Goal: Task Accomplishment & Management: Use online tool/utility

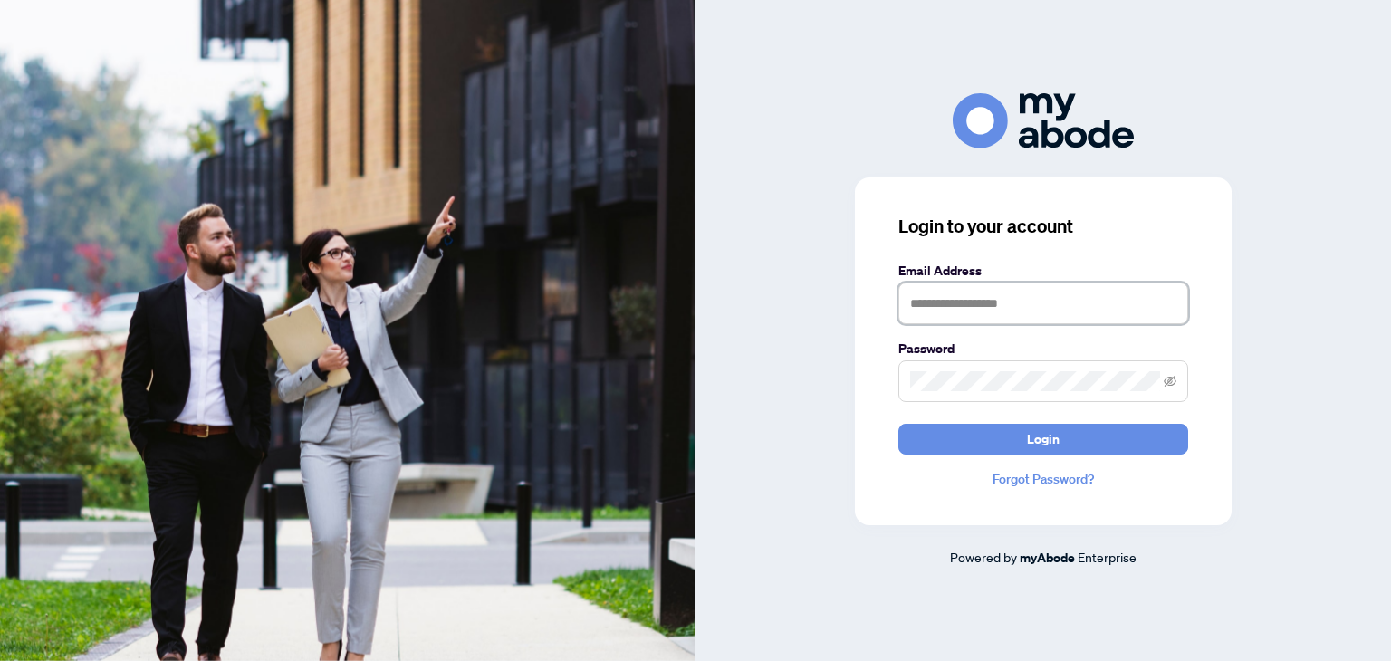
click at [960, 320] on input "text" at bounding box center [1043, 304] width 290 height 42
type input "**********"
click at [898, 424] on button "Login" at bounding box center [1043, 439] width 290 height 31
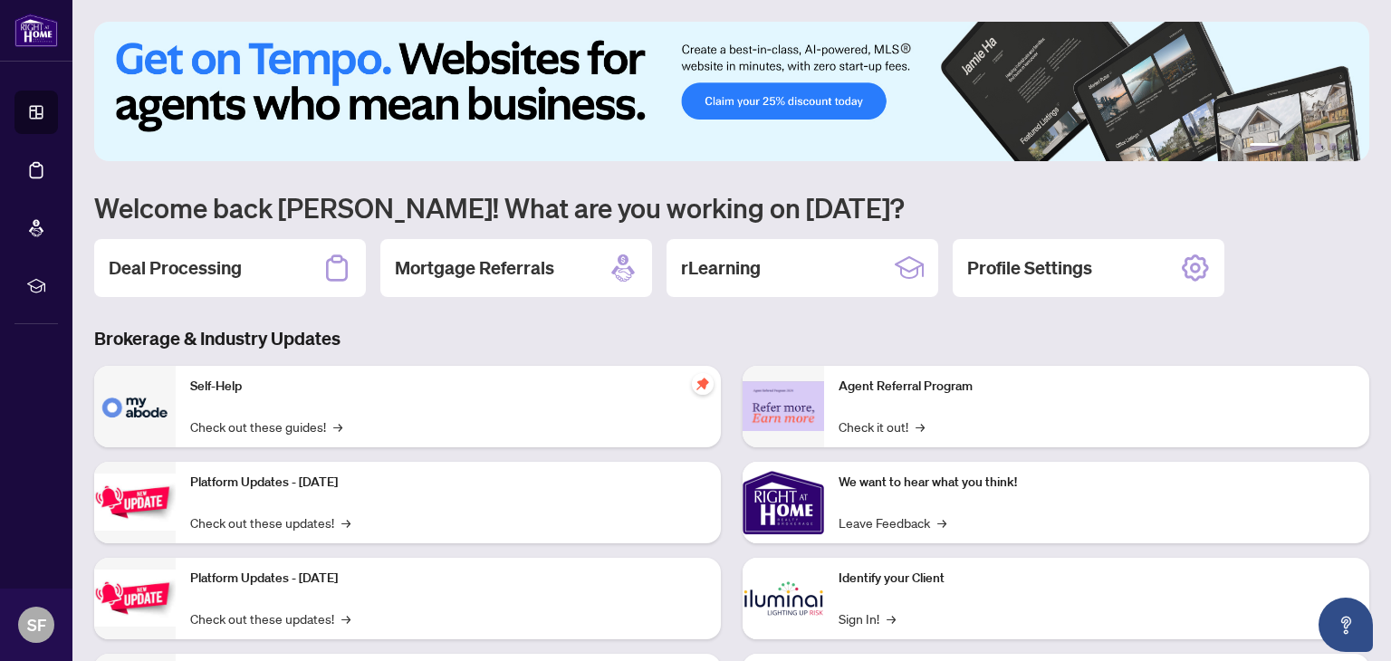
click at [835, 110] on img at bounding box center [731, 91] width 1275 height 139
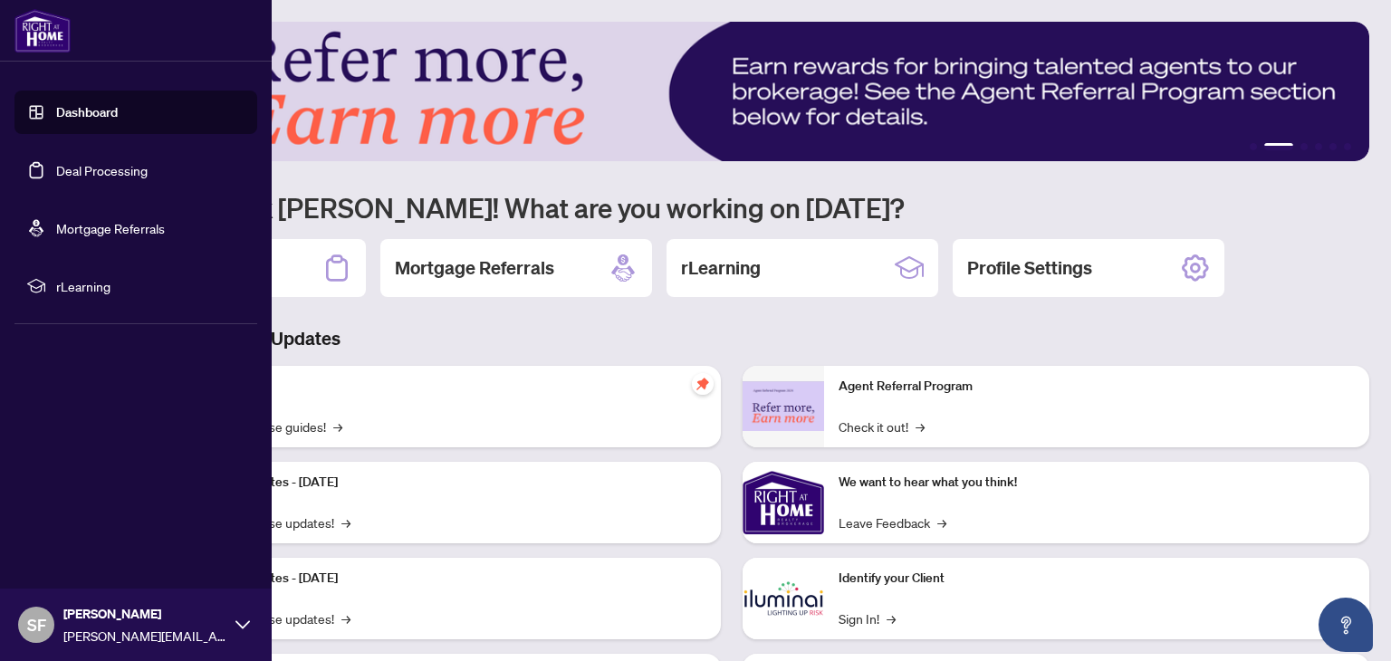
click at [67, 120] on link "Dashboard" at bounding box center [87, 112] width 62 height 16
click at [136, 162] on link "Deal Processing" at bounding box center [101, 170] width 91 height 16
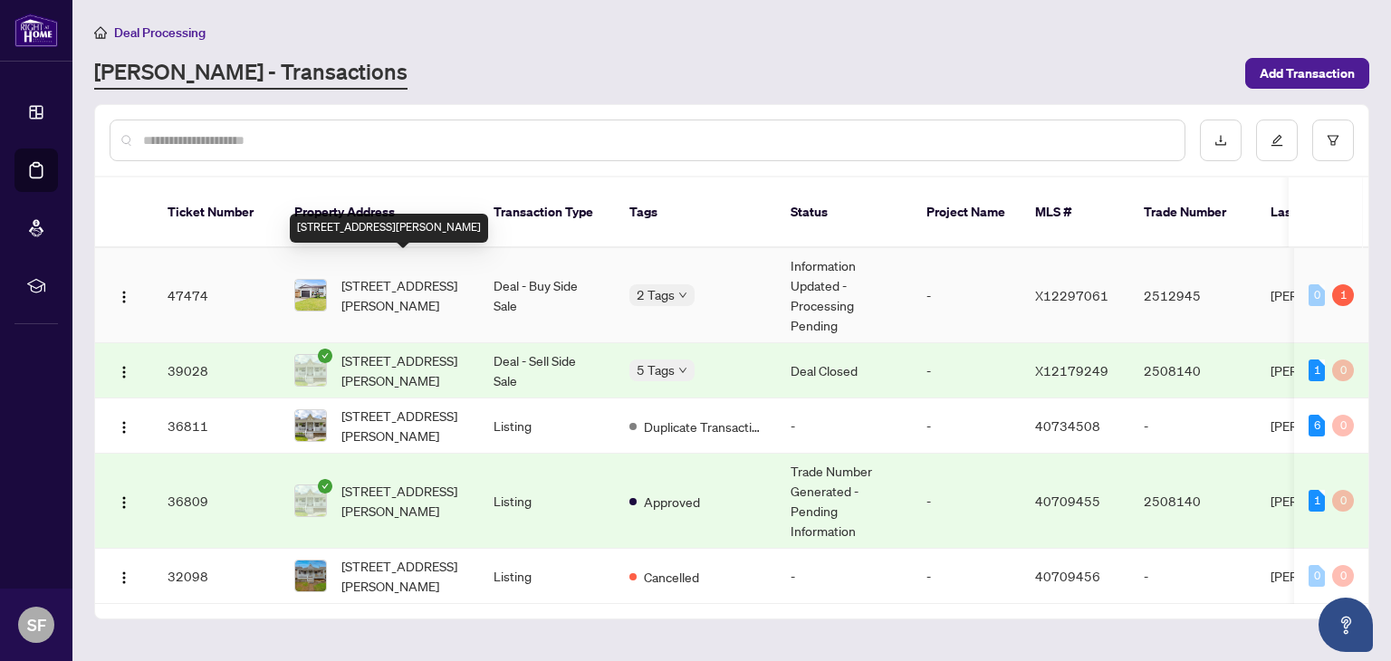
click at [370, 281] on span "[STREET_ADDRESS][PERSON_NAME]" at bounding box center [402, 295] width 123 height 40
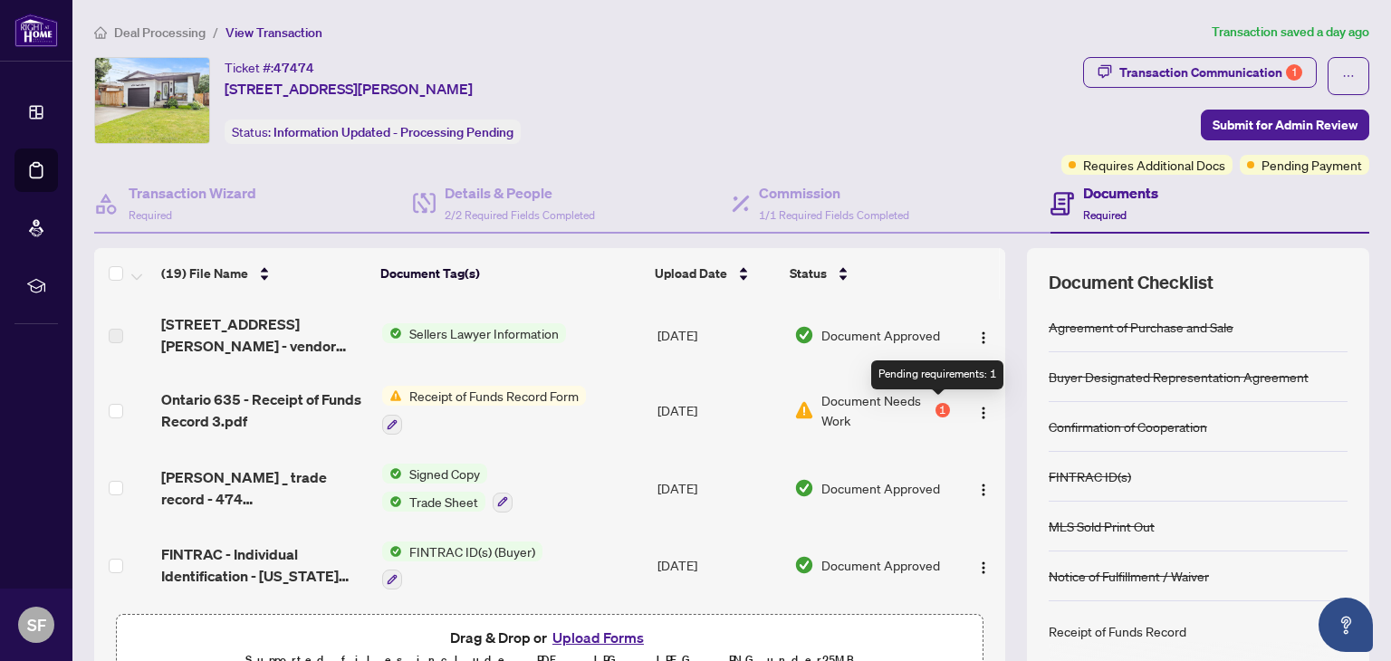
click at [938, 409] on div "1" at bounding box center [942, 410] width 14 height 14
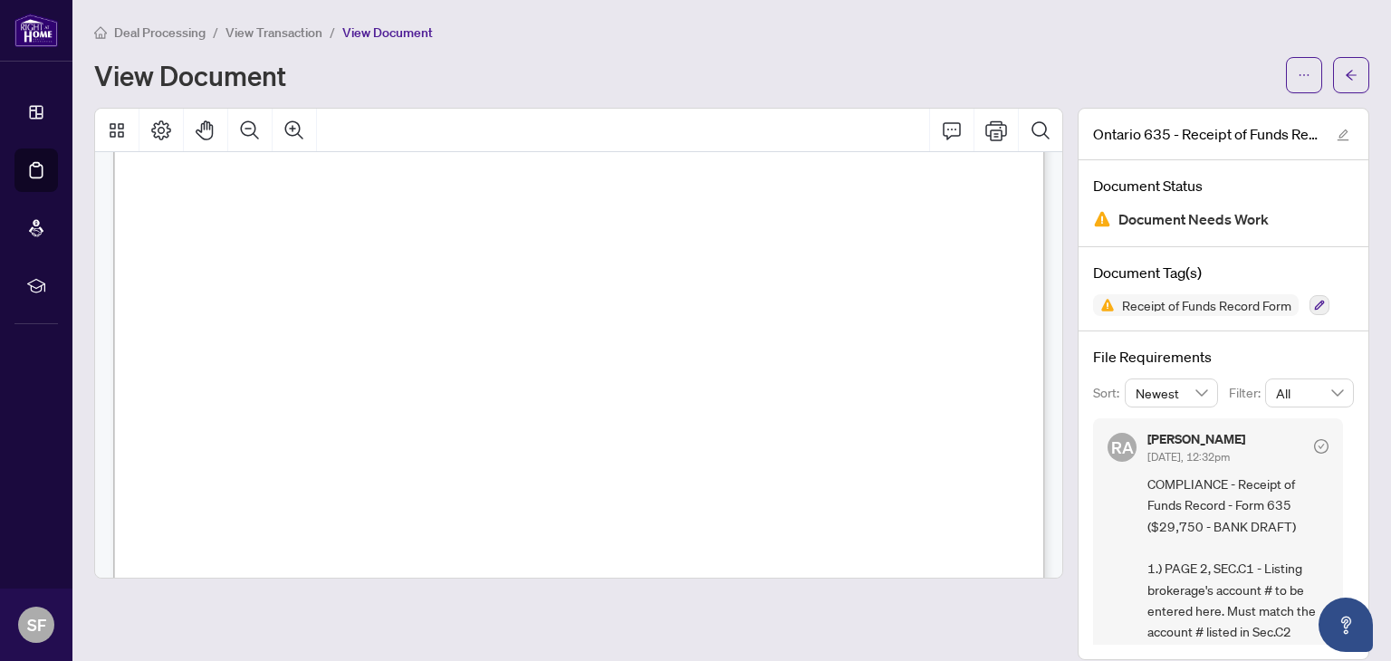
scroll to position [1876, 0]
click at [982, 129] on button "Print" at bounding box center [995, 130] width 43 height 43
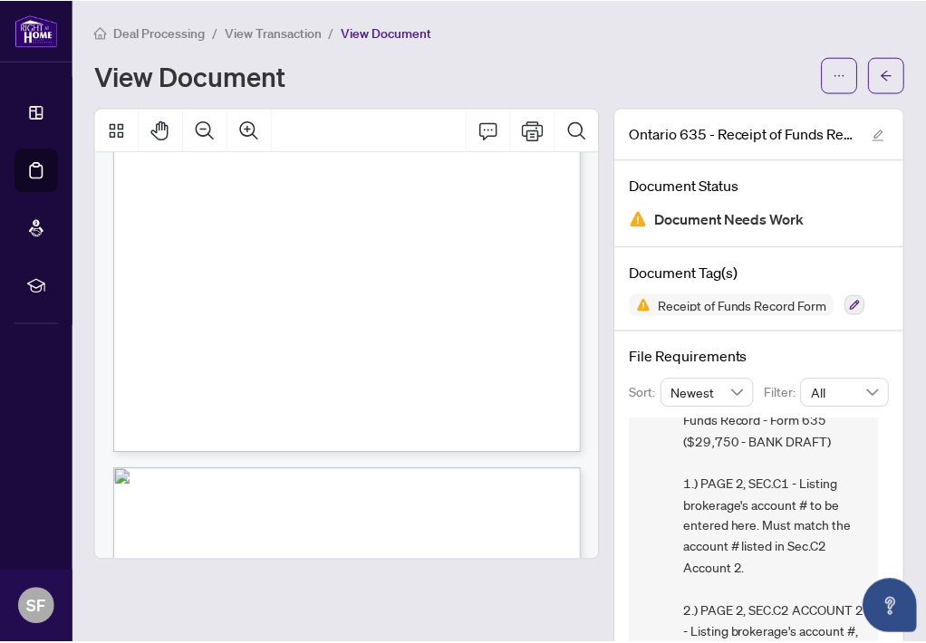
scroll to position [940, 0]
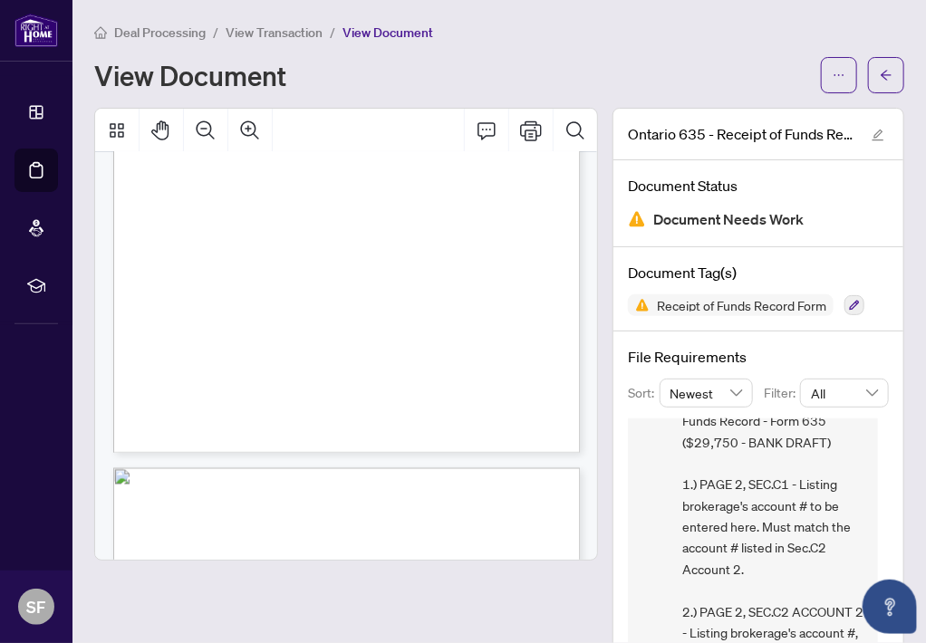
click at [542, 72] on div "View Document" at bounding box center [451, 75] width 715 height 29
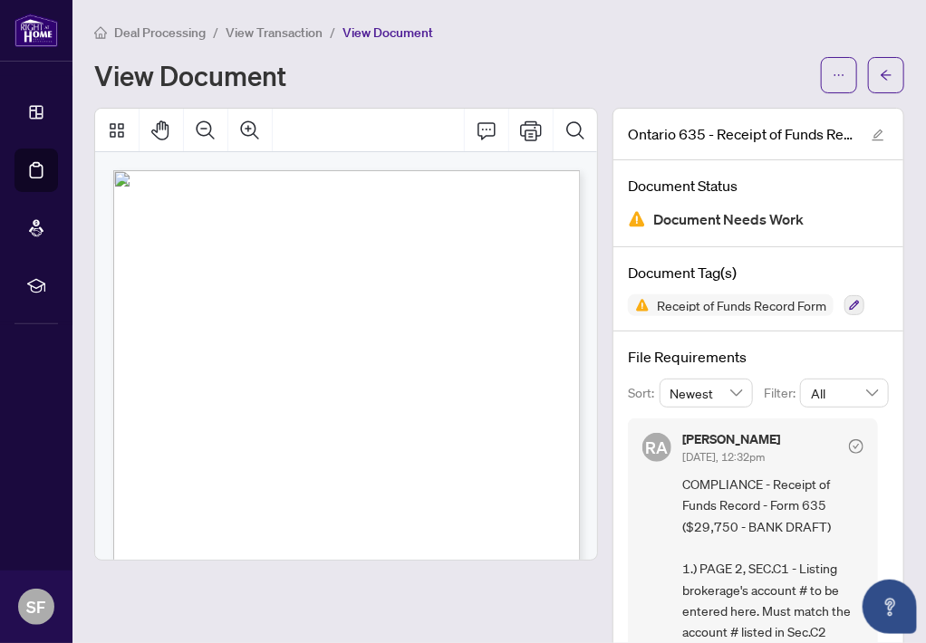
click at [181, 223] on span "Form 635" at bounding box center [163, 223] width 36 height 10
